Goal: Transaction & Acquisition: Purchase product/service

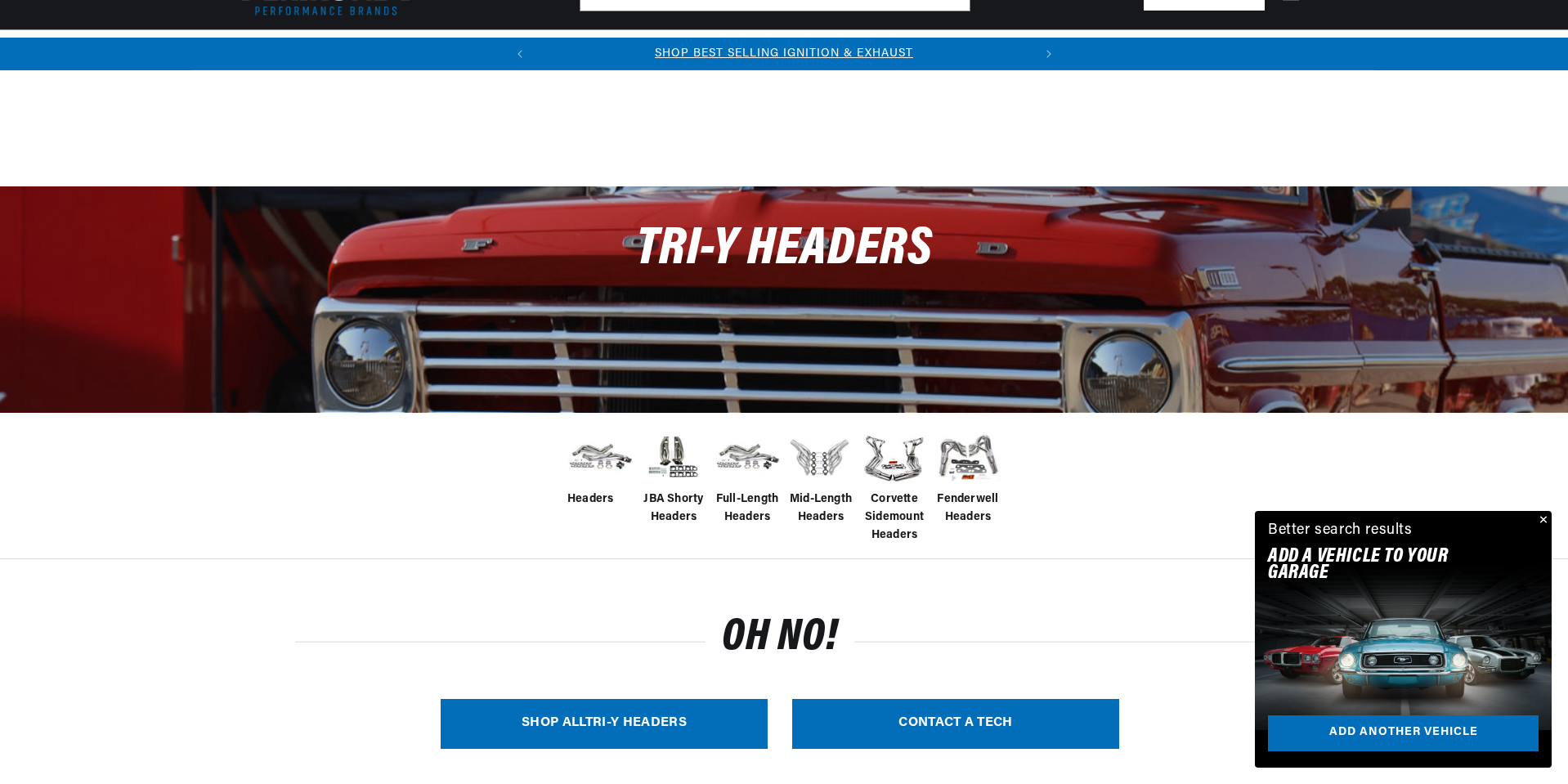
scroll to position [206, 0]
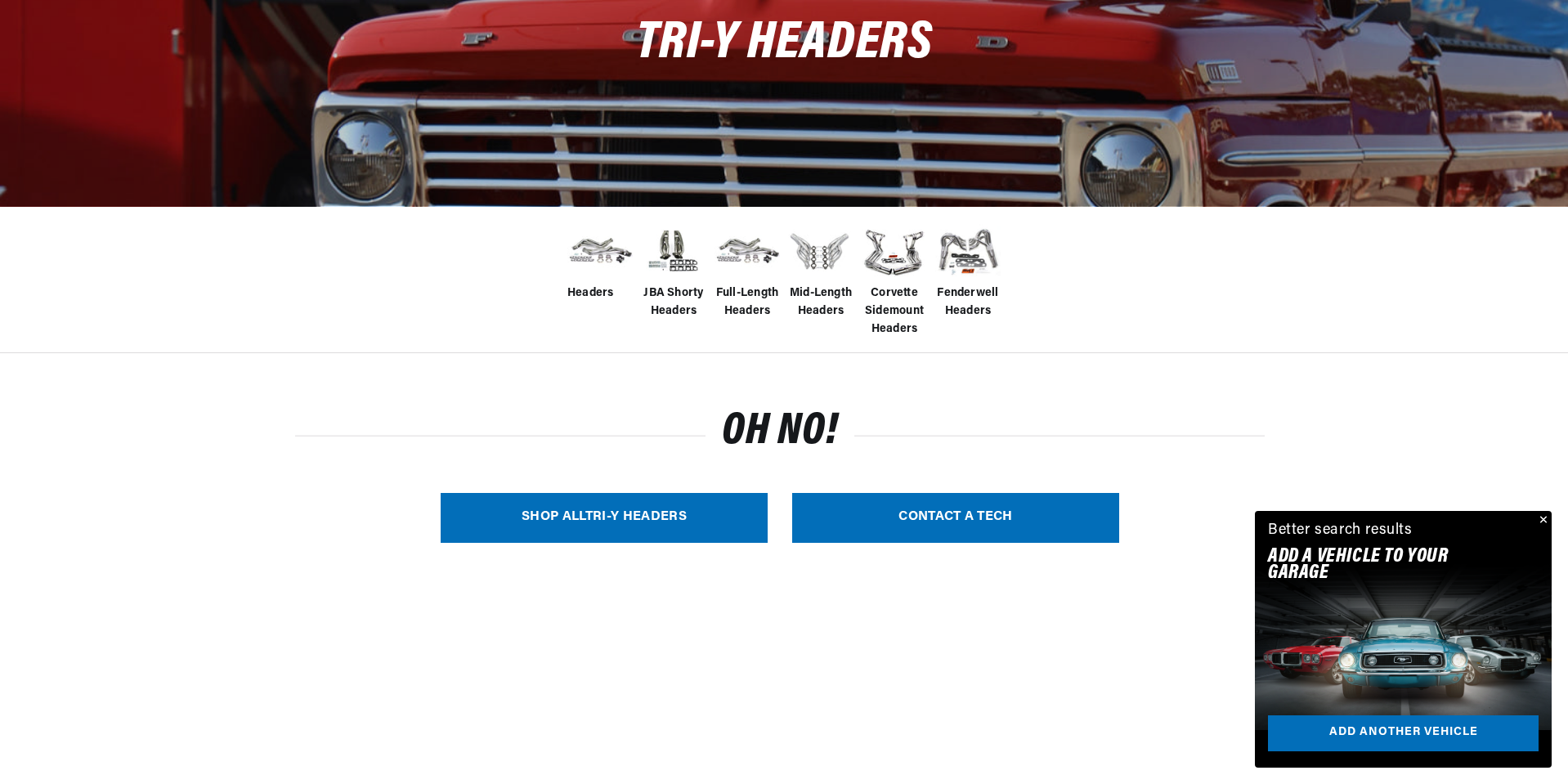
click at [605, 517] on link "SHOP ALL Tri-Y Headers" at bounding box center [604, 518] width 327 height 50
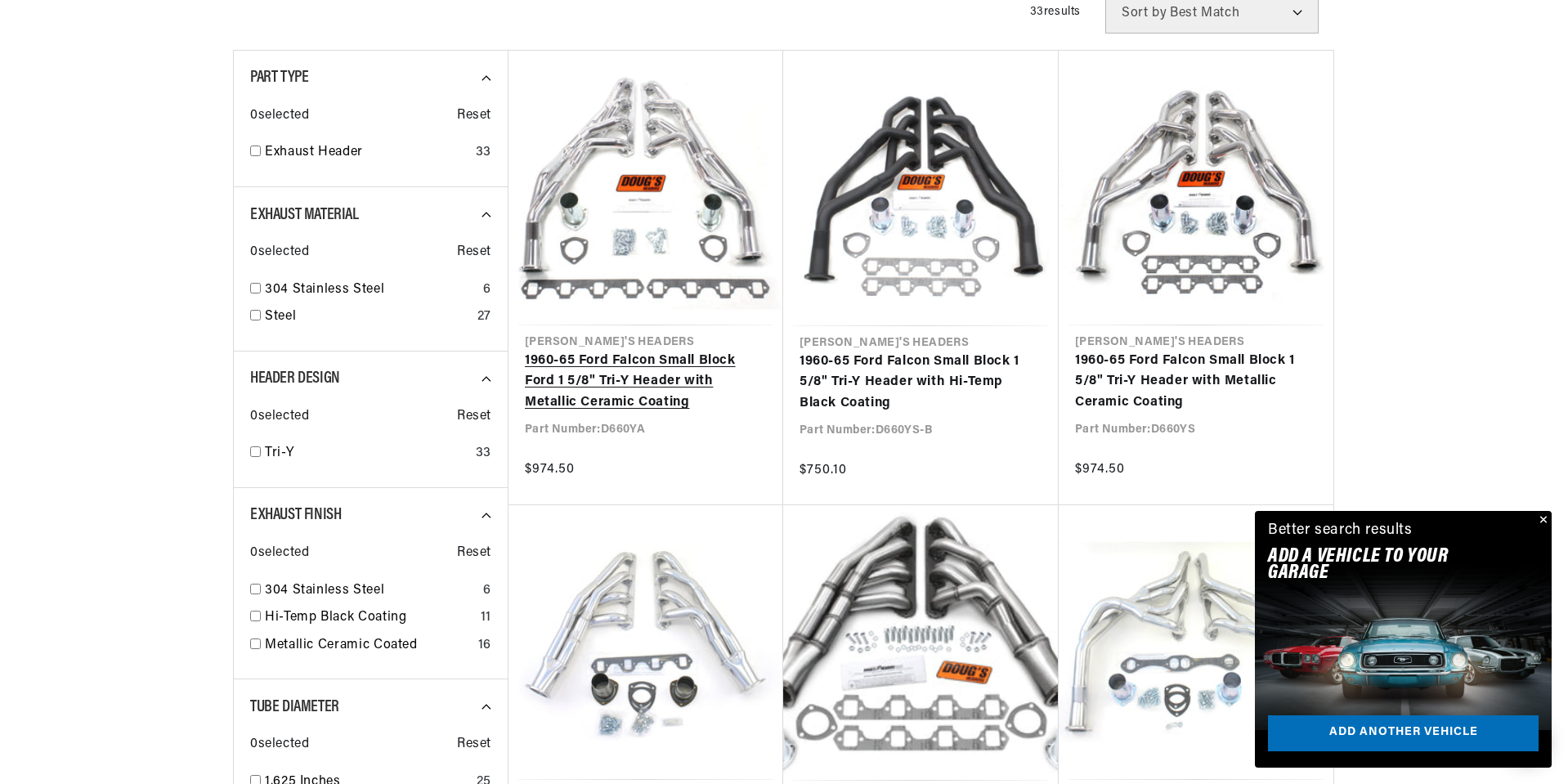
scroll to position [0, 495]
click at [649, 413] on link "1960-65 Ford Falcon Small Block Ford 1 5/8" Tri-Y Header with Metallic Ceramic …" at bounding box center [645, 381] width 242 height 63
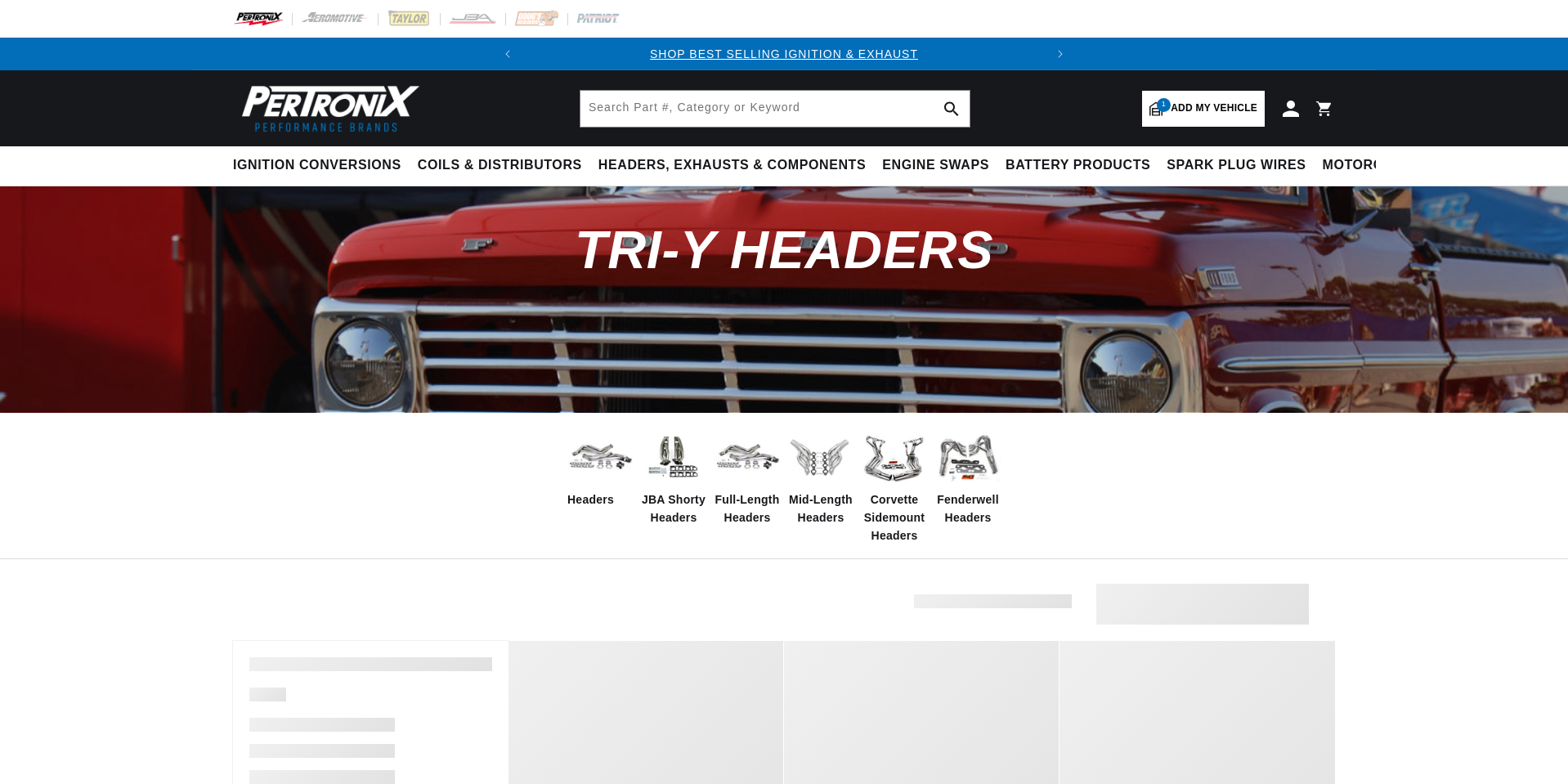
scroll to position [591, 0]
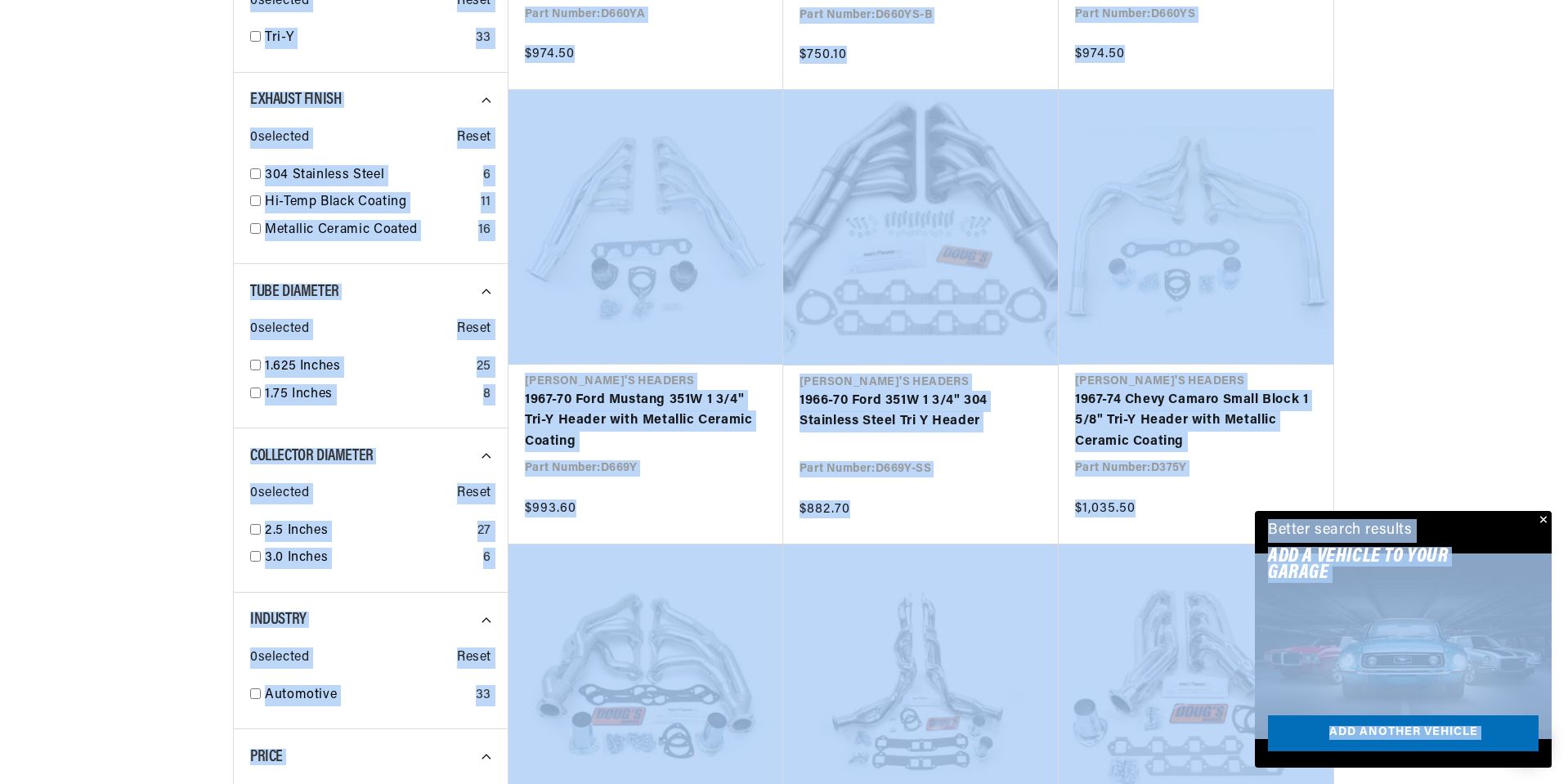
scroll to position [0, 0]
drag, startPoint x: 1569, startPoint y: 178, endPoint x: 1564, endPoint y: 223, distance: 45.3
click at [1543, 521] on button "Close" at bounding box center [1542, 521] width 20 height 20
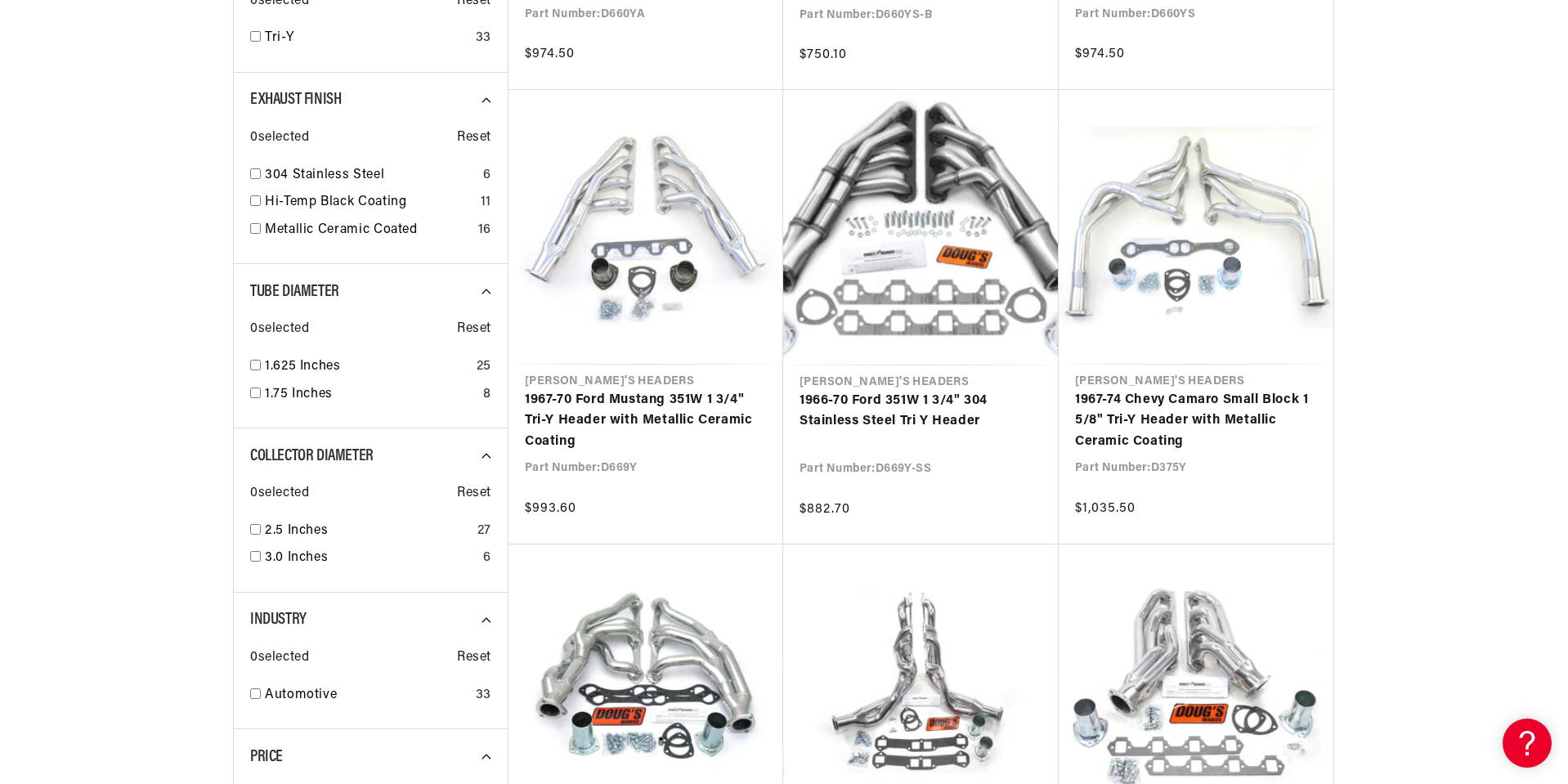
click at [1543, 521] on div at bounding box center [784, 558] width 1568 height 1960
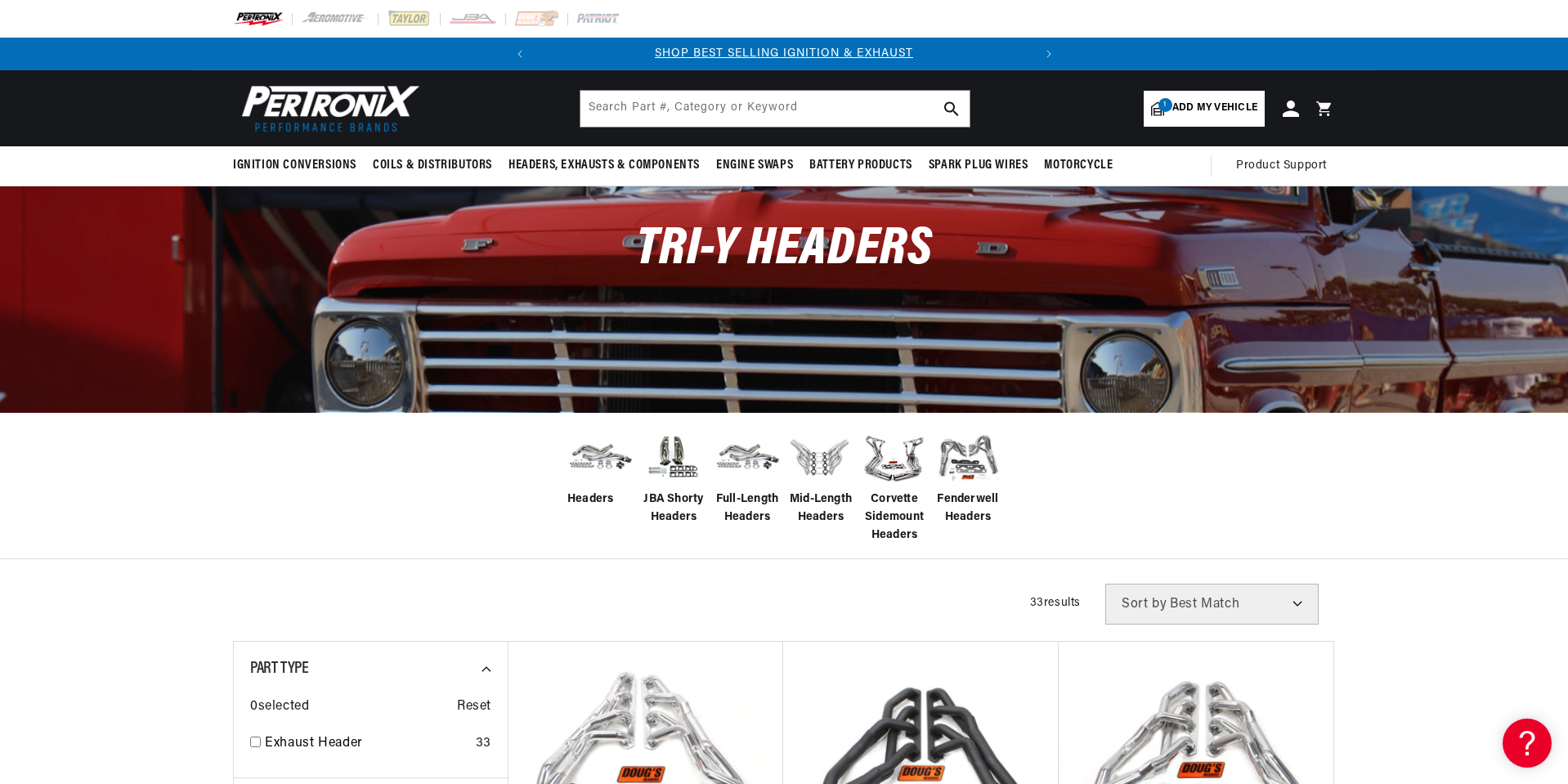
click at [1209, 107] on span "Add my vehicle" at bounding box center [1215, 108] width 85 height 16
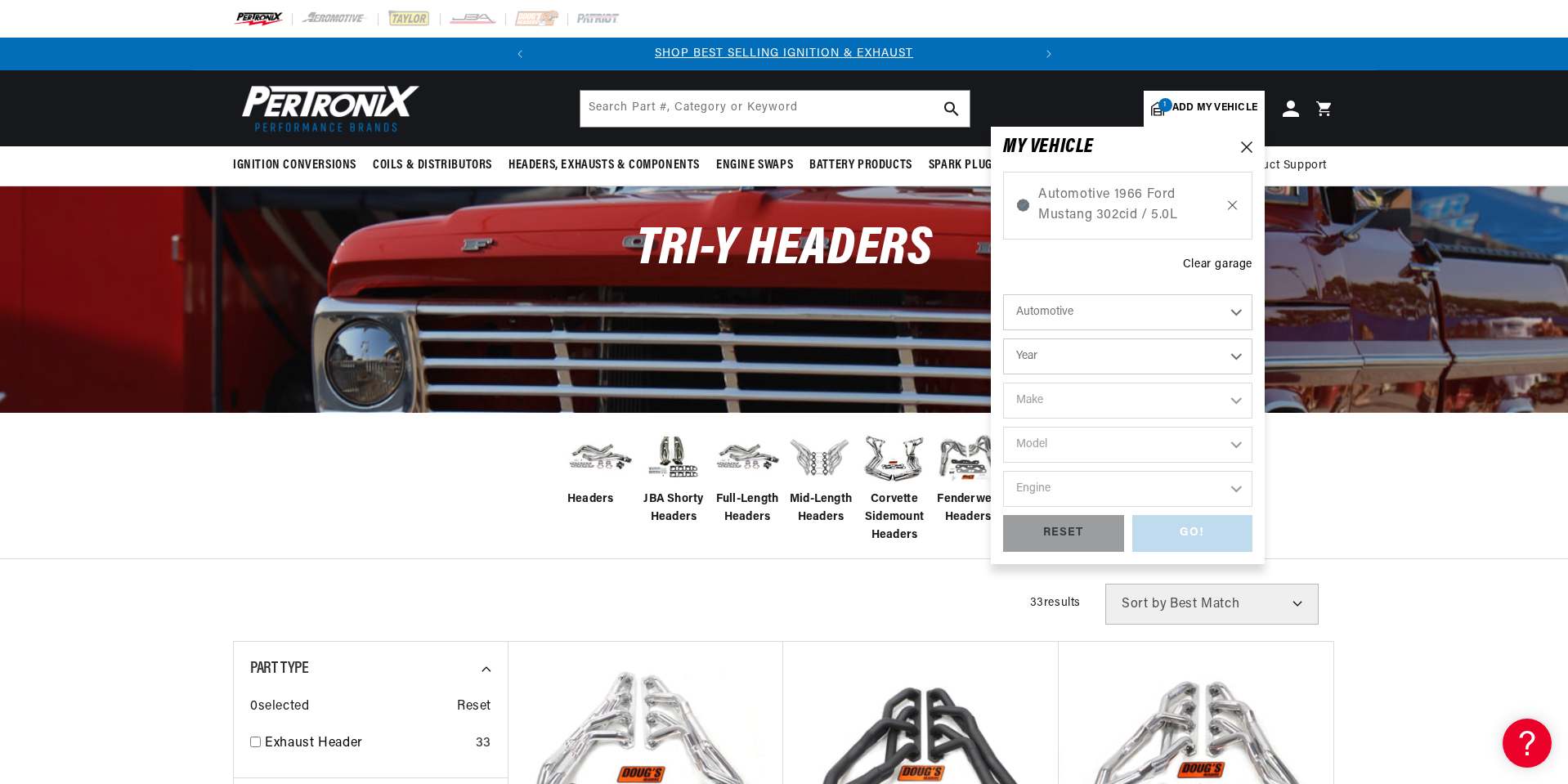
click at [1234, 203] on icon at bounding box center [1233, 205] width 14 height 13
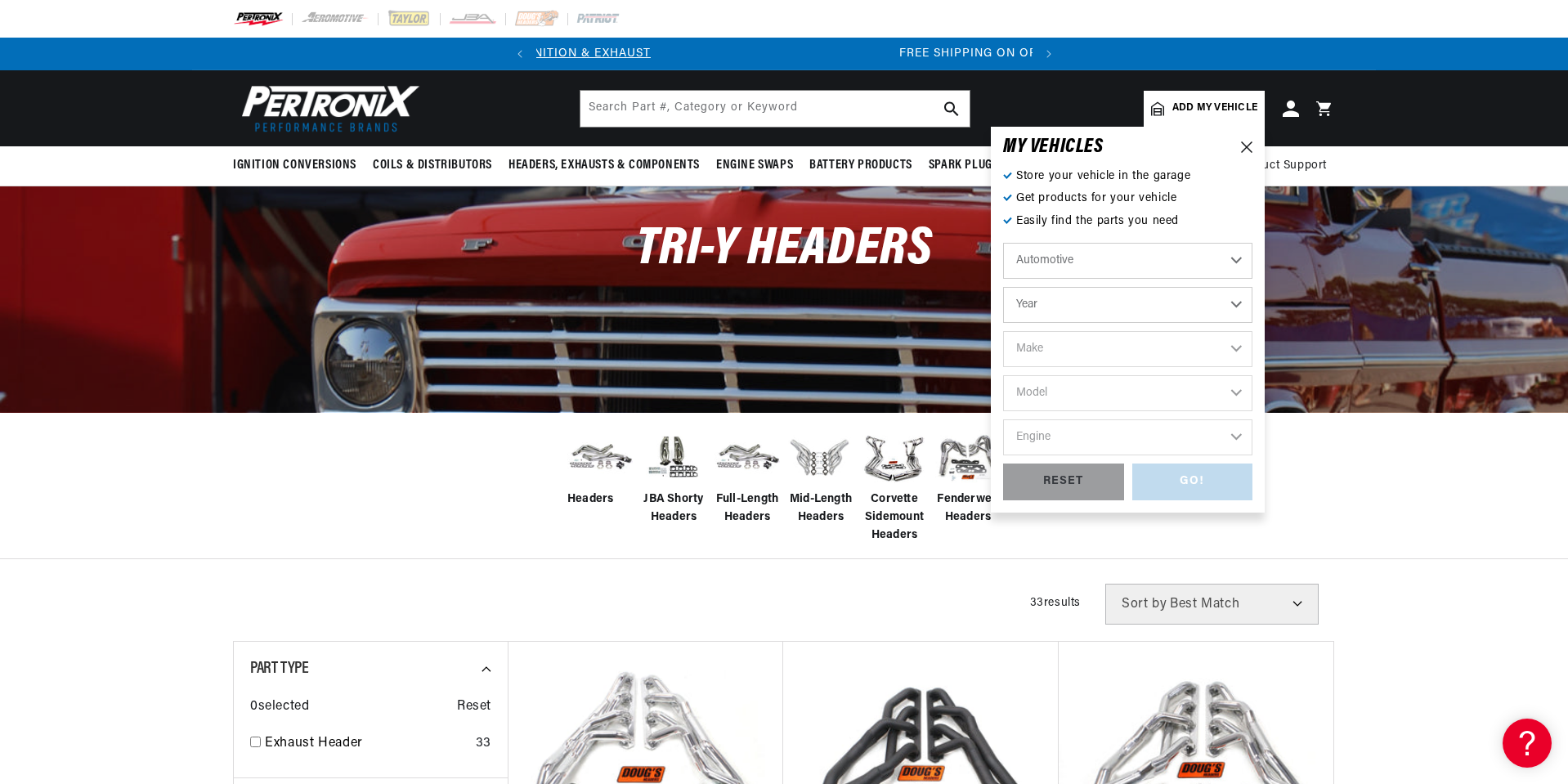
click at [1113, 250] on select "Automotive Agricultural Industrial Marine Motorcycle" at bounding box center [1127, 261] width 249 height 36
click at [1003, 243] on select "Automotive Agricultural Industrial Marine Motorcycle" at bounding box center [1127, 261] width 249 height 36
click at [1076, 302] on select "Year 2024 2023 2022 2021 2020 2019 2018 2017 2016 2015 2014 2013 2012 2011 2010…" at bounding box center [1127, 304] width 249 height 36
select select "2018"
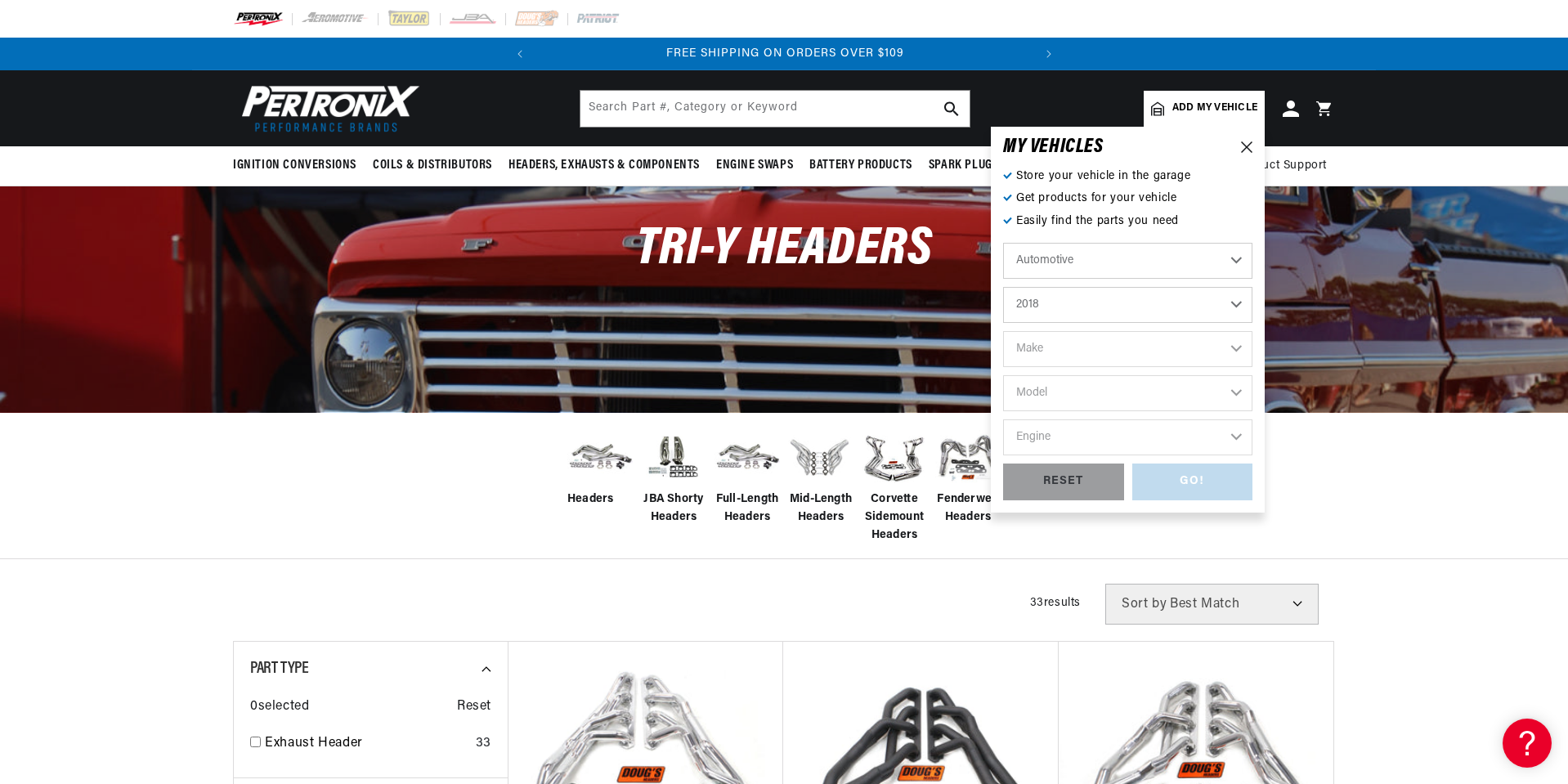
click at [1003, 286] on select "Year 2024 2023 2022 2021 2020 2019 2018 2017 2016 2015 2014 2013 2012 2011 2010…" at bounding box center [1127, 304] width 249 height 36
click at [1143, 303] on select "2024 2023 2022 2021 2020 2019 2018 2017 2016 2015 2014 2013 2012 2011 2010 2009…" at bounding box center [1127, 304] width 249 height 36
click at [1003, 286] on select "2024 2023 2022 2021 2020 2019 2018 2017 2016 2015 2014 2013 2012 2011 2010 2009…" at bounding box center [1127, 304] width 249 height 36
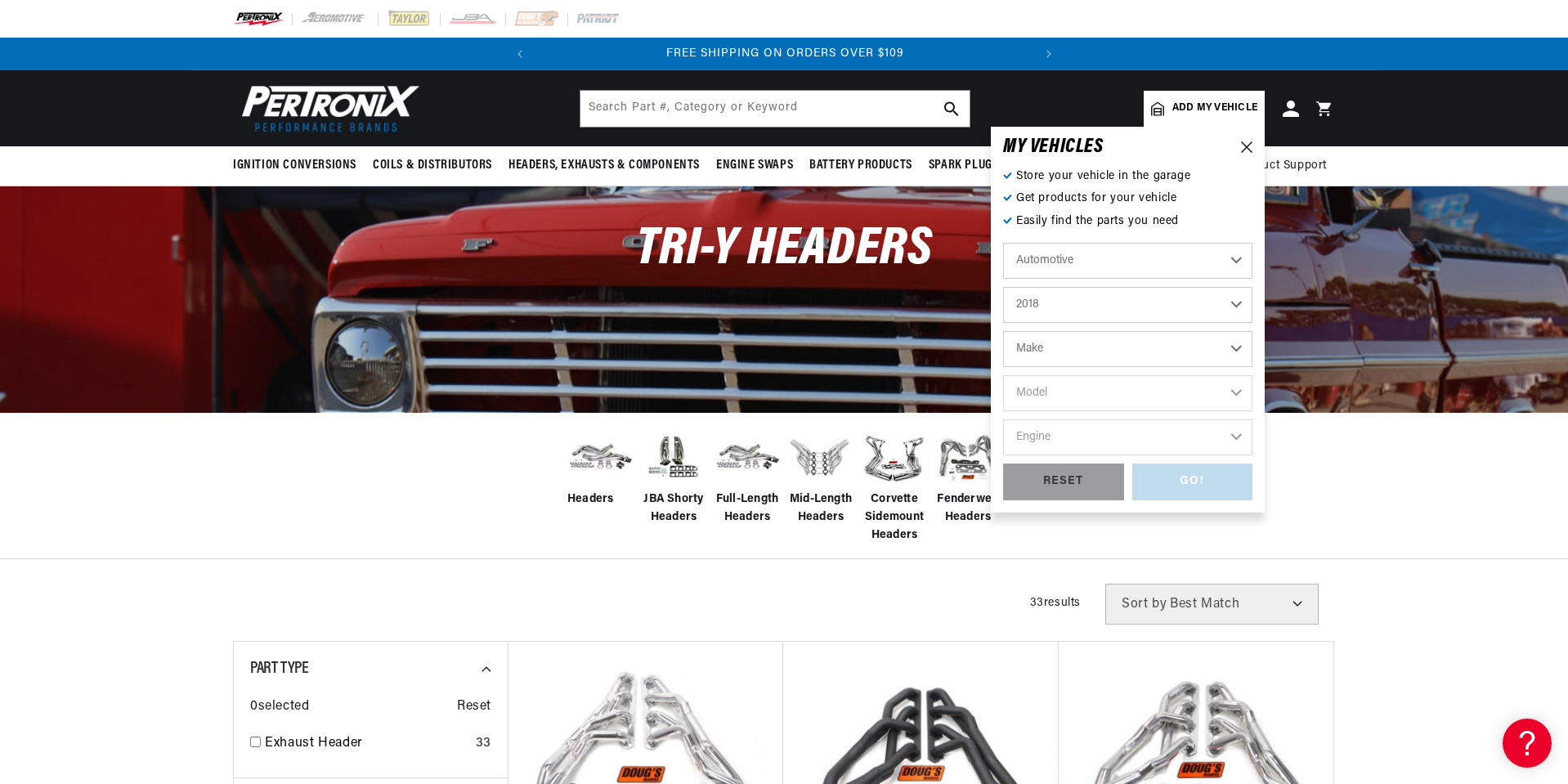
select select "1967"
click at [1138, 349] on select "Make Alfa Romeo American Motors Aston Martin Austin Austin Healey Avanti Bentle…" at bounding box center [1127, 349] width 249 height 36
select select "Mercury"
click at [1003, 331] on select "Make Alfa Romeo American Motors Aston Martin Austin Austin Healey Avanti Bentle…" at bounding box center [1127, 349] width 249 height 36
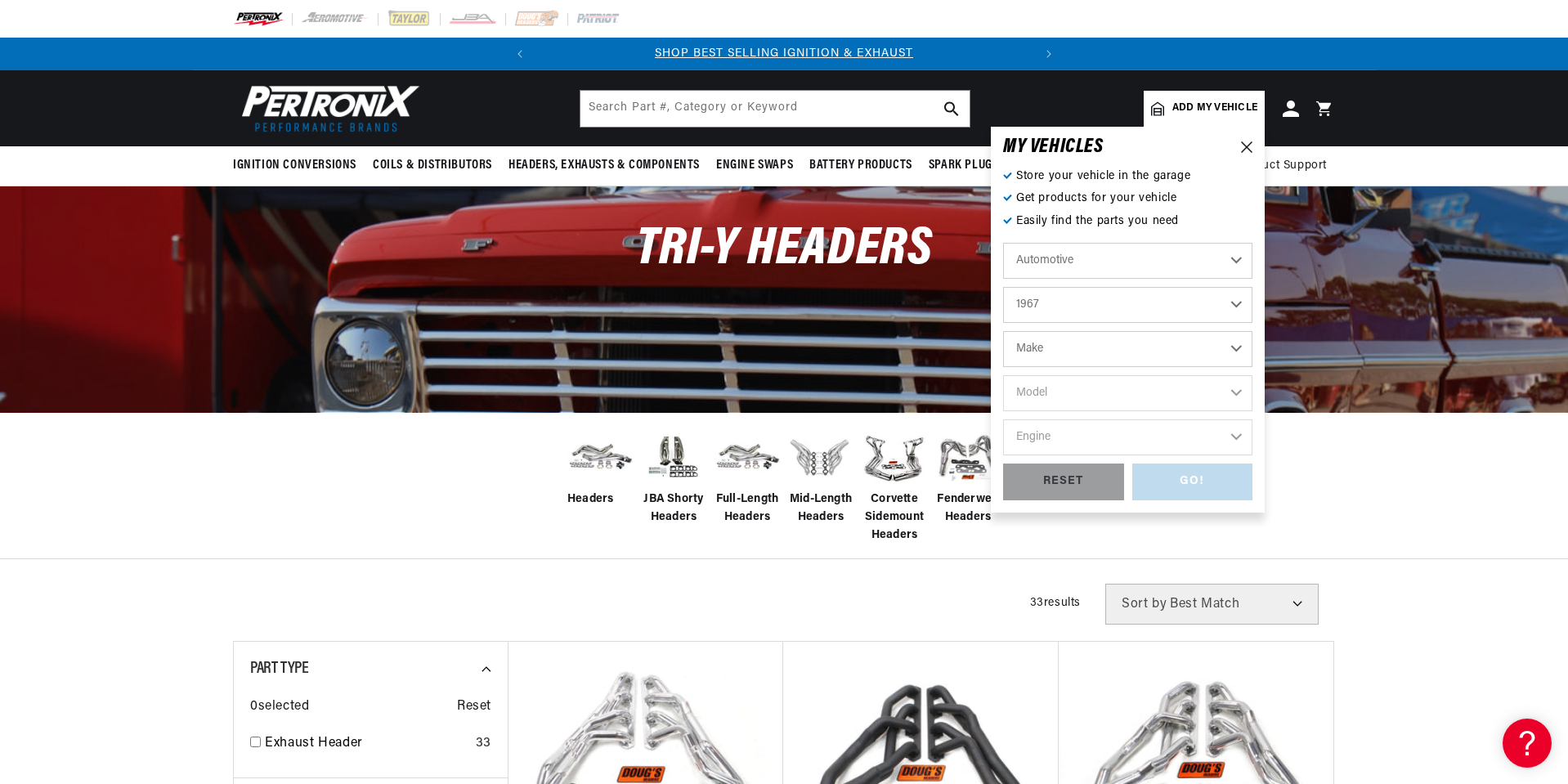
select select "Mercury"
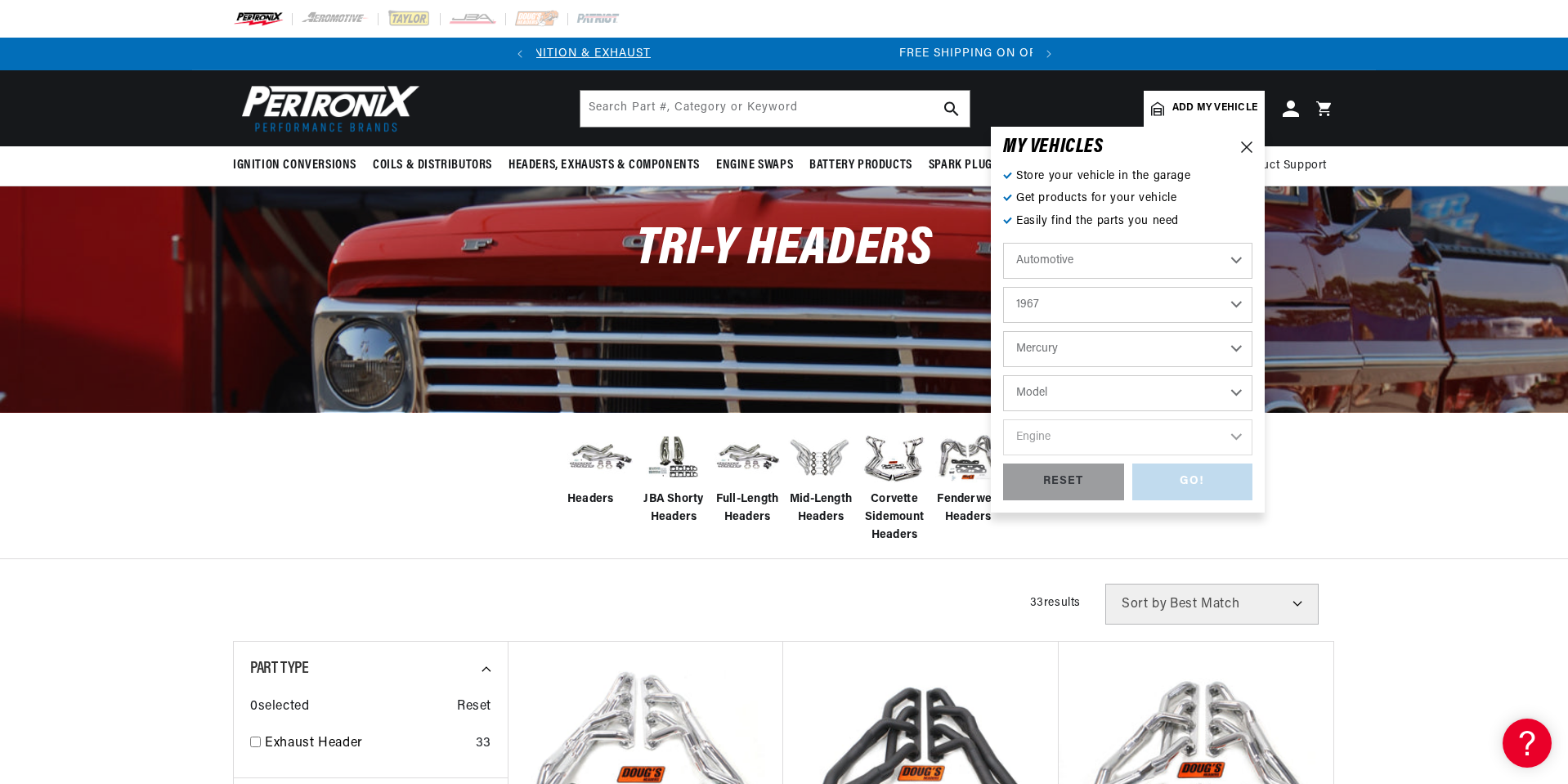
click at [1114, 386] on select "Model Brougham Caliente Capri Colony Park Comet Commuter Cougar Cyclone Marquis…" at bounding box center [1127, 393] width 249 height 36
select select "Cougar"
click at [1003, 375] on select "Model Brougham Caliente Capri Colony Park Comet Commuter Cougar Cyclone Marquis…" at bounding box center [1127, 393] width 249 height 36
select select "Cougar"
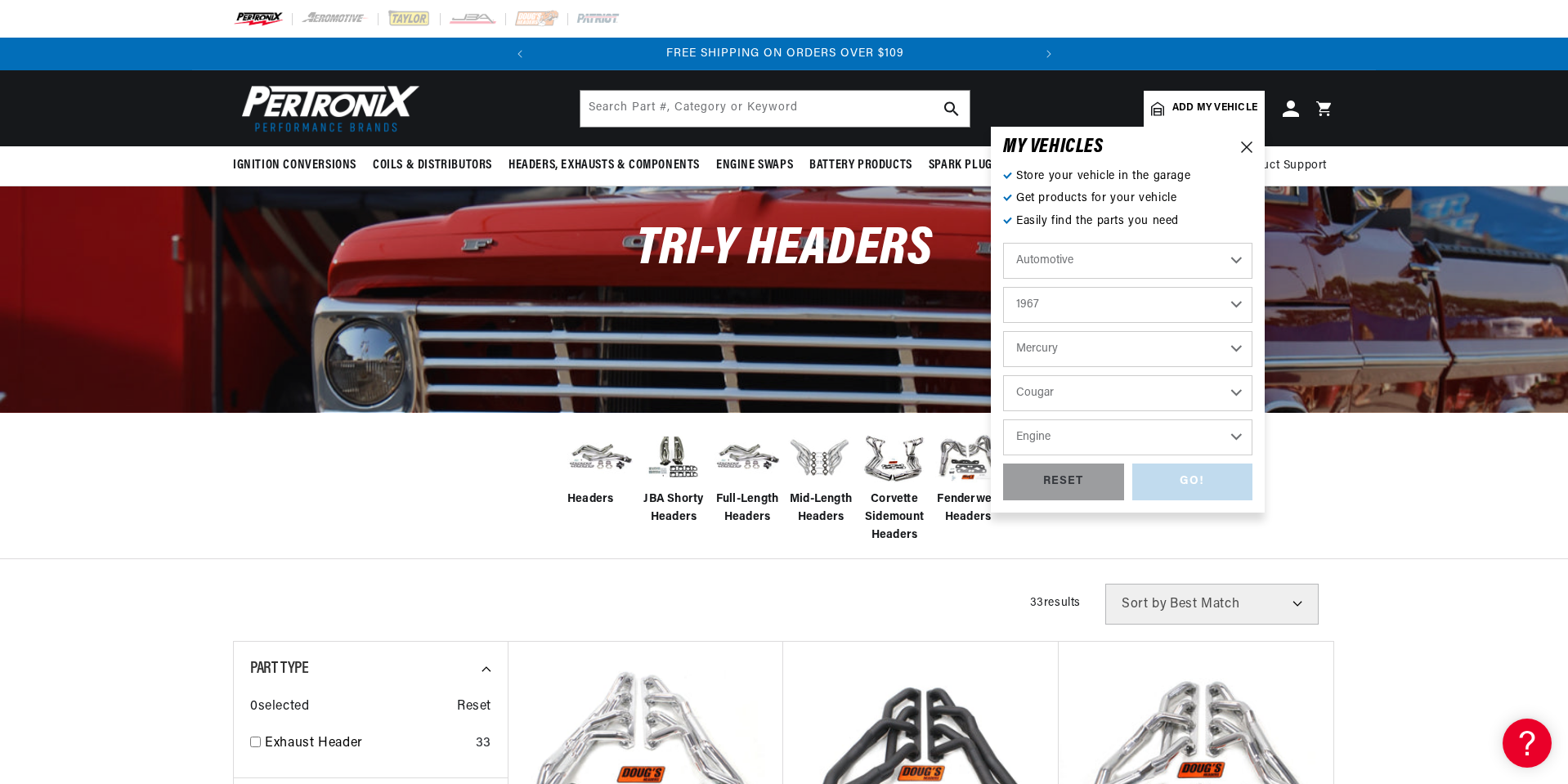
click at [1088, 435] on select "Engine 5.0L 5.8L 289cid / 4.7L 351W 390cid / 6.4L 427cid / 7.0L 428cid / 7.0L" at bounding box center [1127, 437] width 249 height 36
select select "289cid-4.7L"
click at [1003, 419] on select "Engine 5.0L 5.8L 289cid / 4.7L 351W 390cid / 6.4L 427cid / 7.0L 428cid / 7.0L" at bounding box center [1127, 437] width 249 height 36
select select "289cid-4.7L"
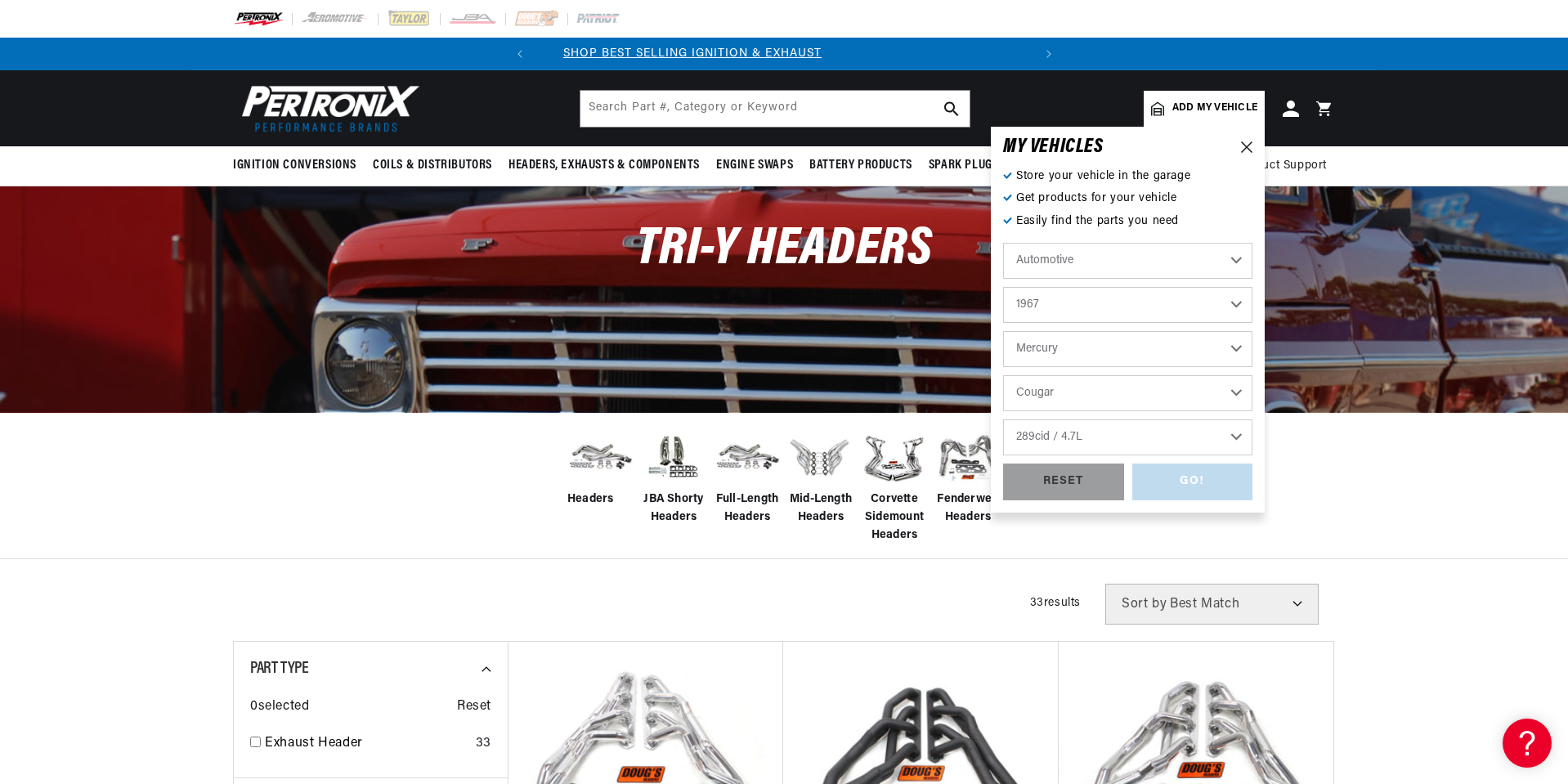
scroll to position [0, 0]
click at [1182, 480] on div "GO!" at bounding box center [1193, 481] width 121 height 36
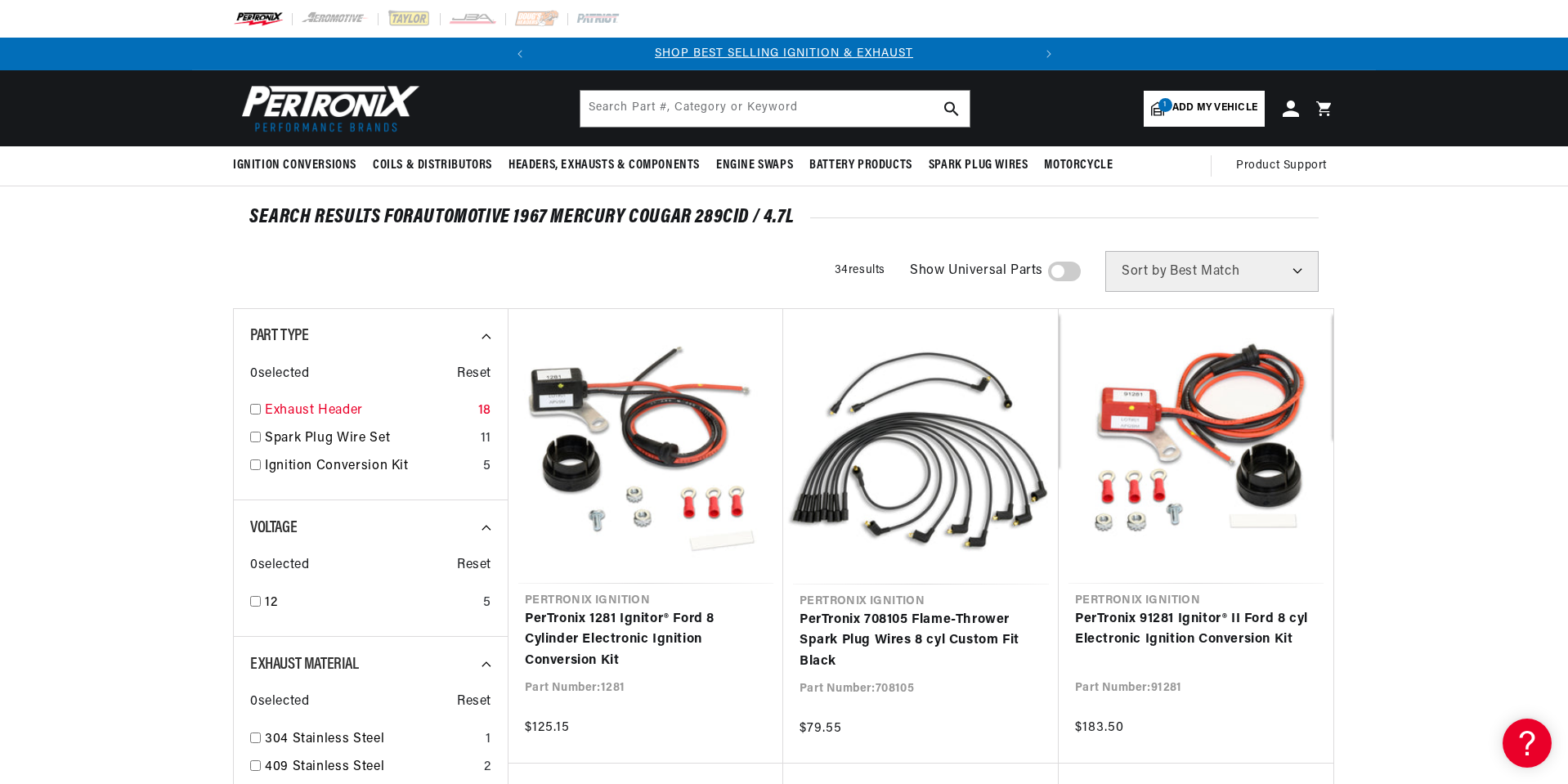
click at [258, 406] on input "checkbox" at bounding box center [256, 409] width 11 height 11
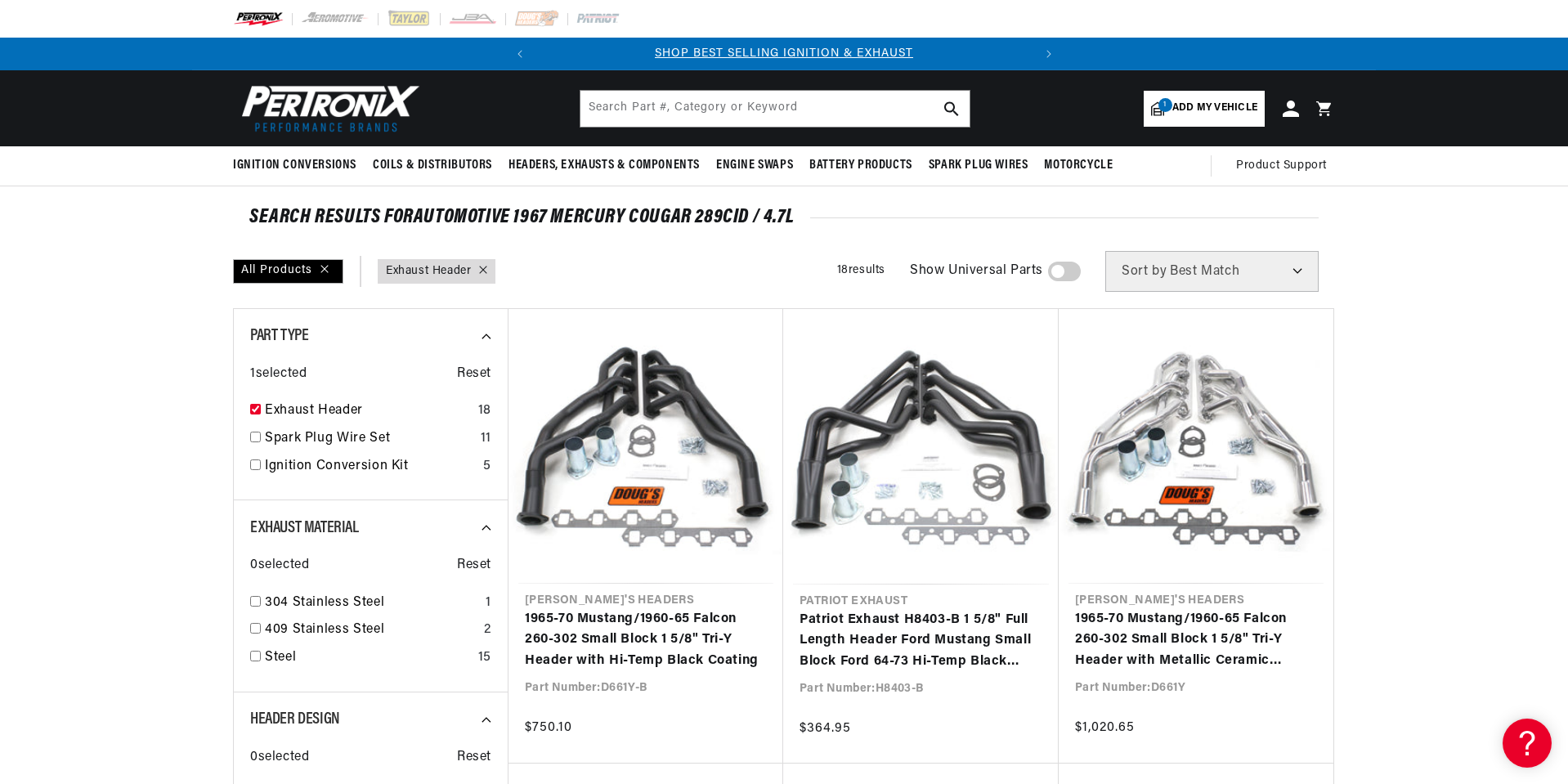
checkbox input "true"
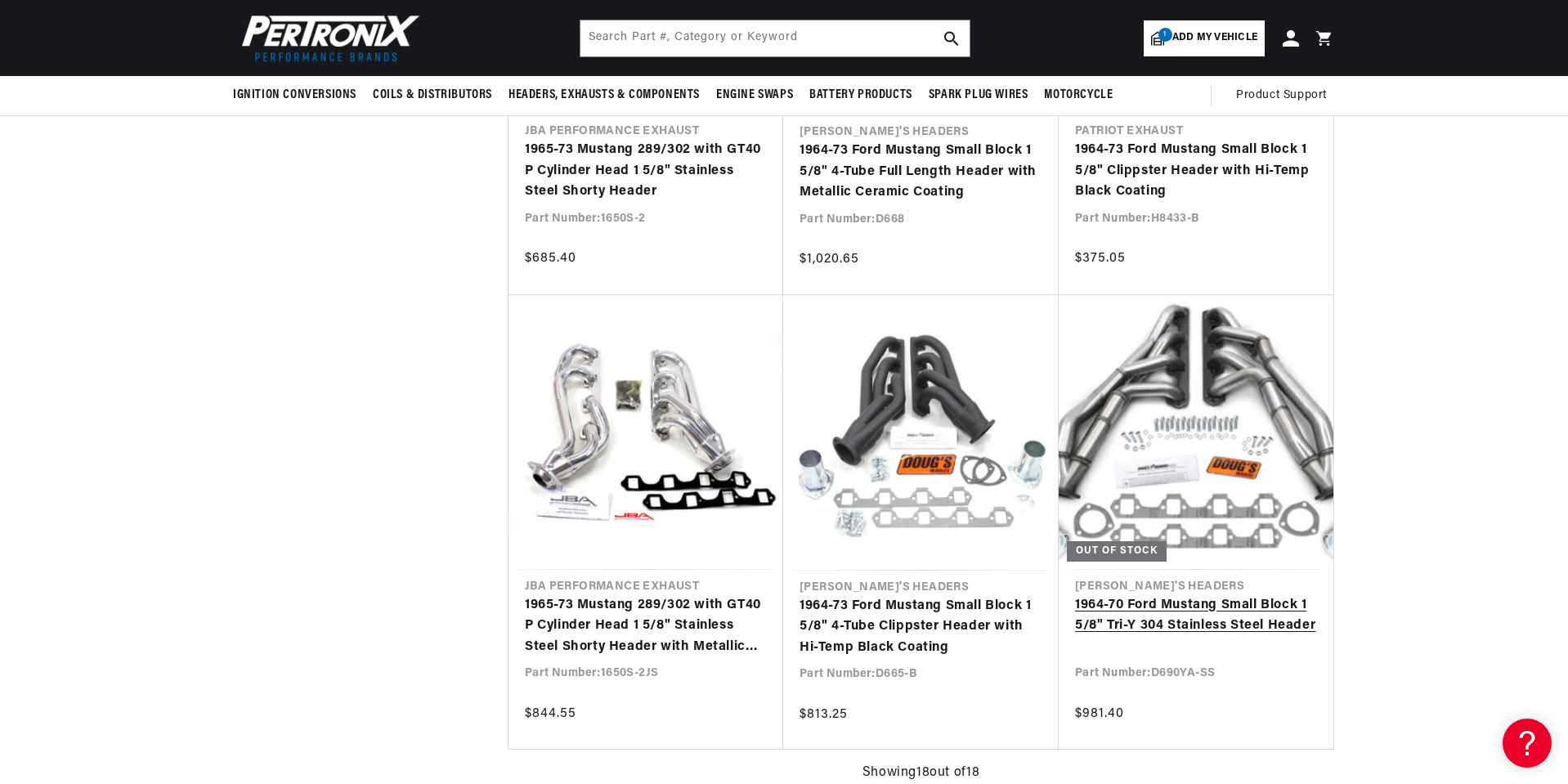
click at [1220, 595] on link "1964-70 Ford Mustang Small Block 1 5/8" Tri-Y 304 Stainless Steel Header" at bounding box center [1196, 615] width 242 height 42
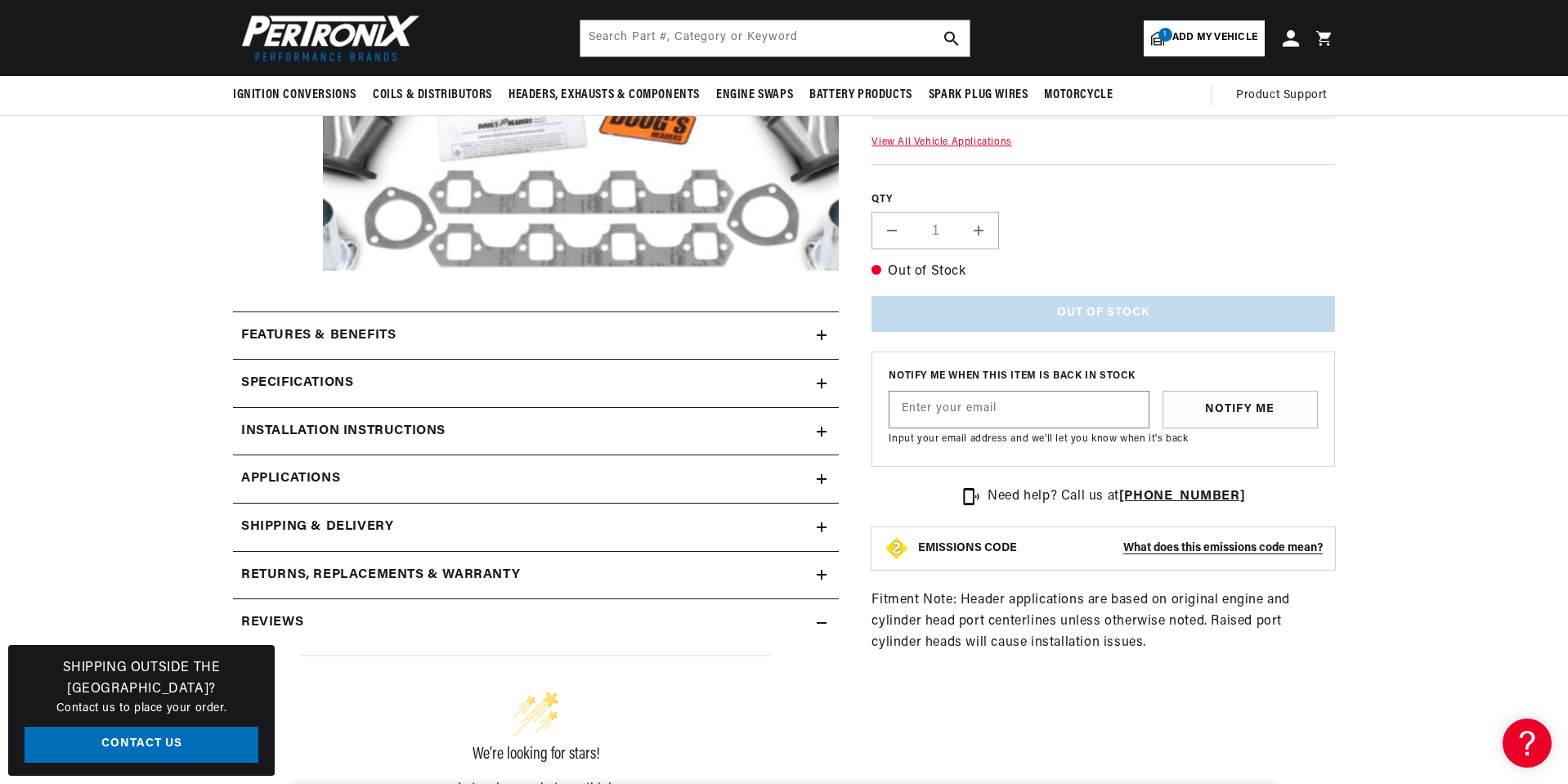
scroll to position [0, 495]
click at [410, 332] on div "Features & Benefits" at bounding box center [525, 336] width 584 height 21
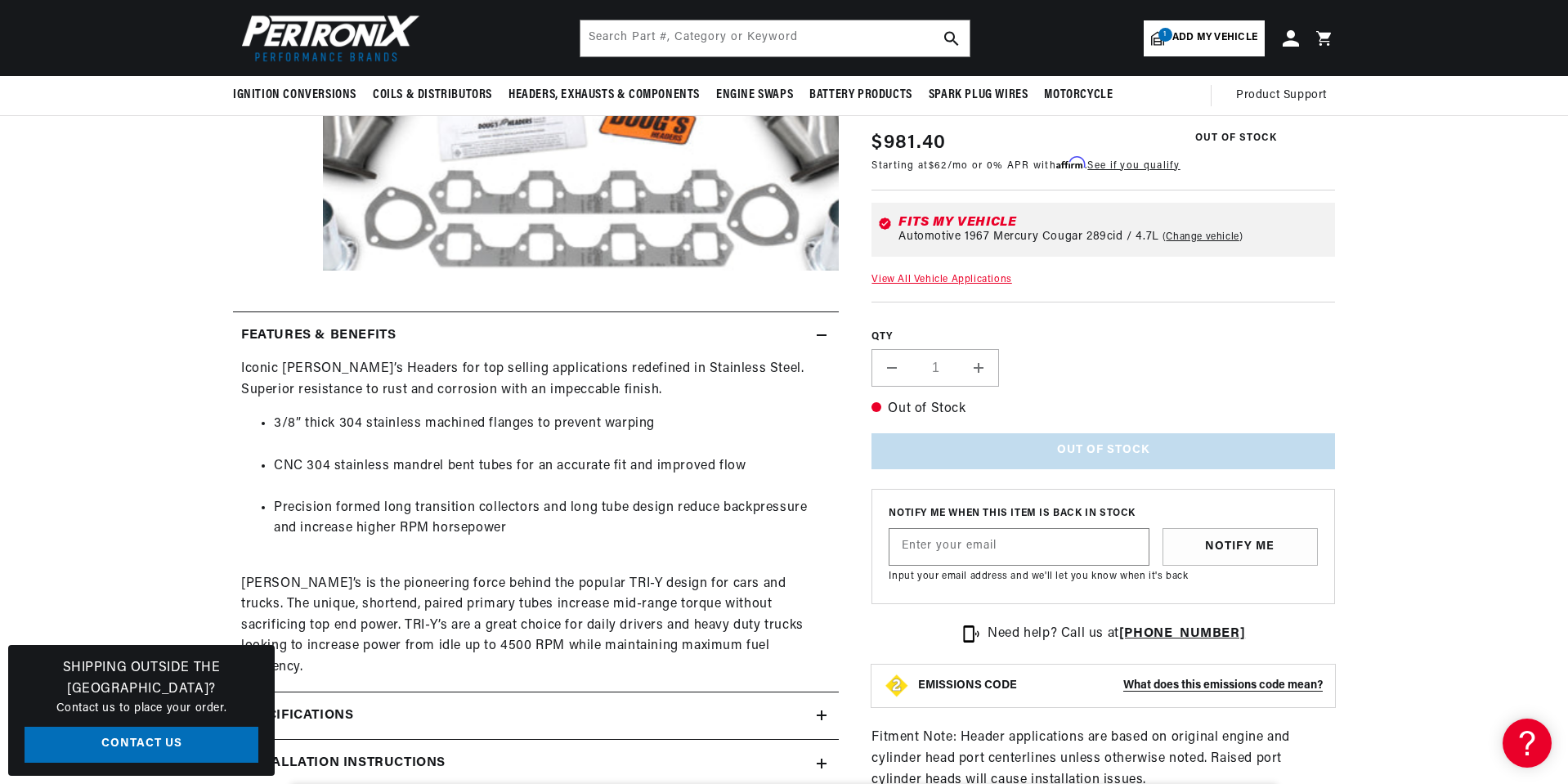
scroll to position [0, 437]
